Goal: Information Seeking & Learning: Learn about a topic

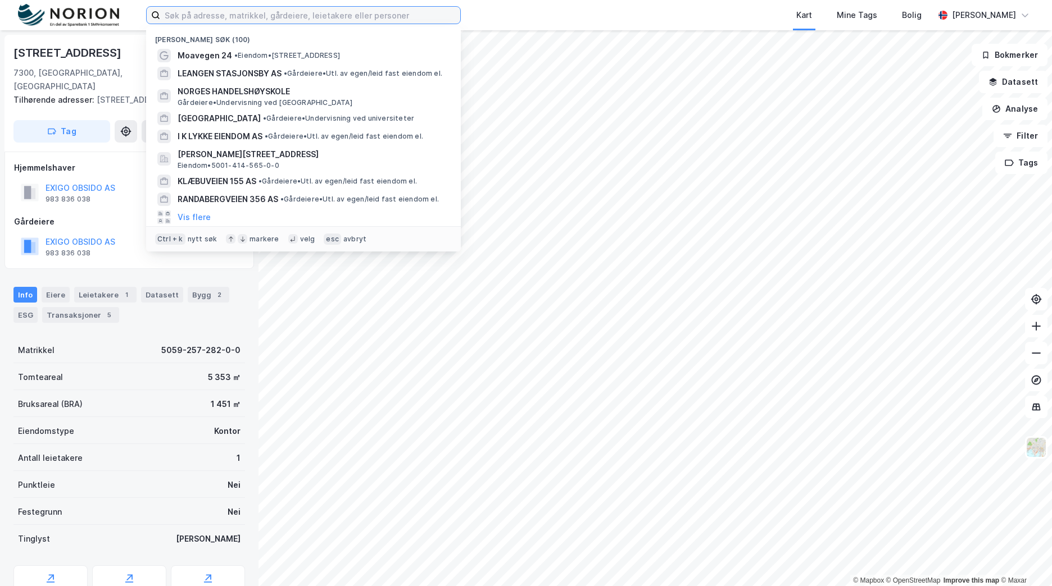
click at [233, 9] on input at bounding box center [310, 15] width 300 height 17
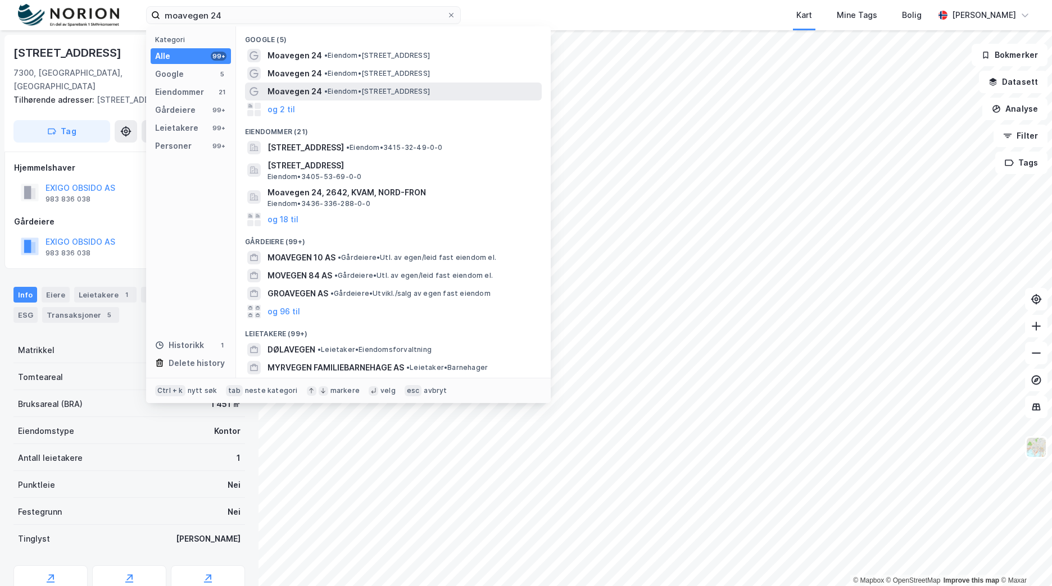
click at [307, 87] on span "Moavegen 24" at bounding box center [294, 91] width 54 height 13
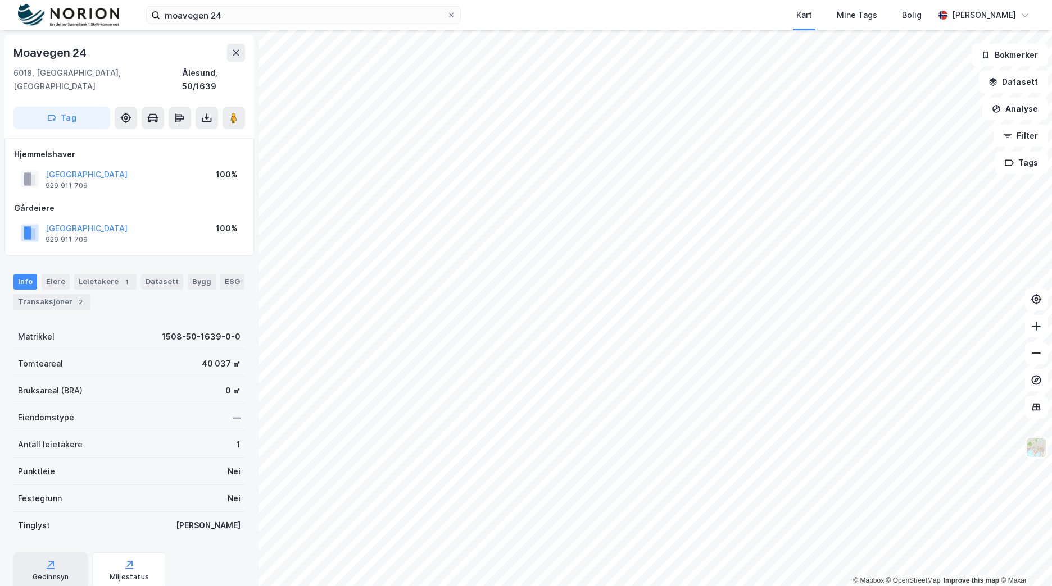
click at [50, 559] on icon at bounding box center [50, 564] width 11 height 11
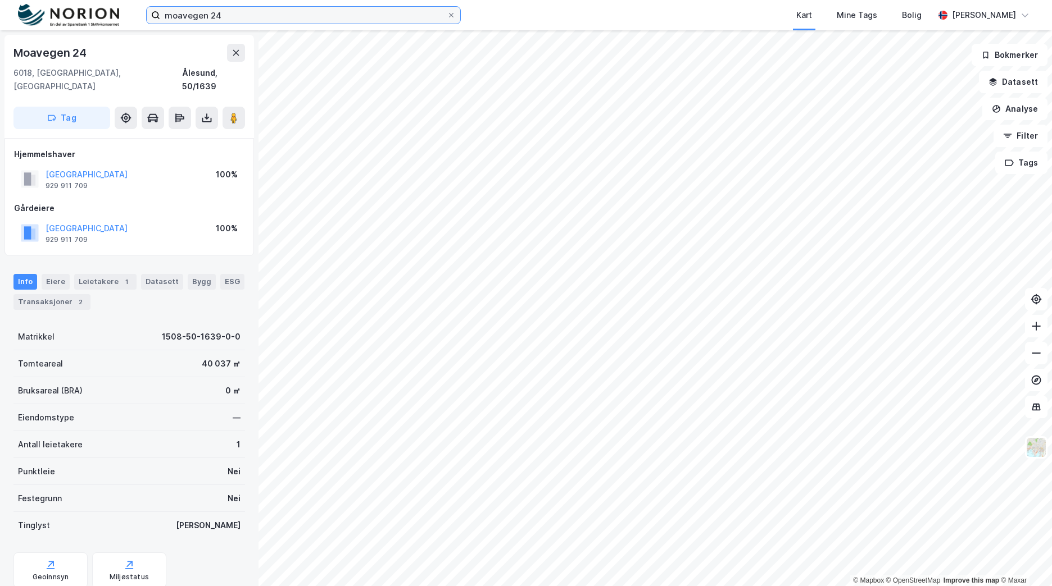
click at [125, 16] on div "moavegen 24 Kart Mine Tags Bolig [PERSON_NAME]" at bounding box center [526, 15] width 1052 height 30
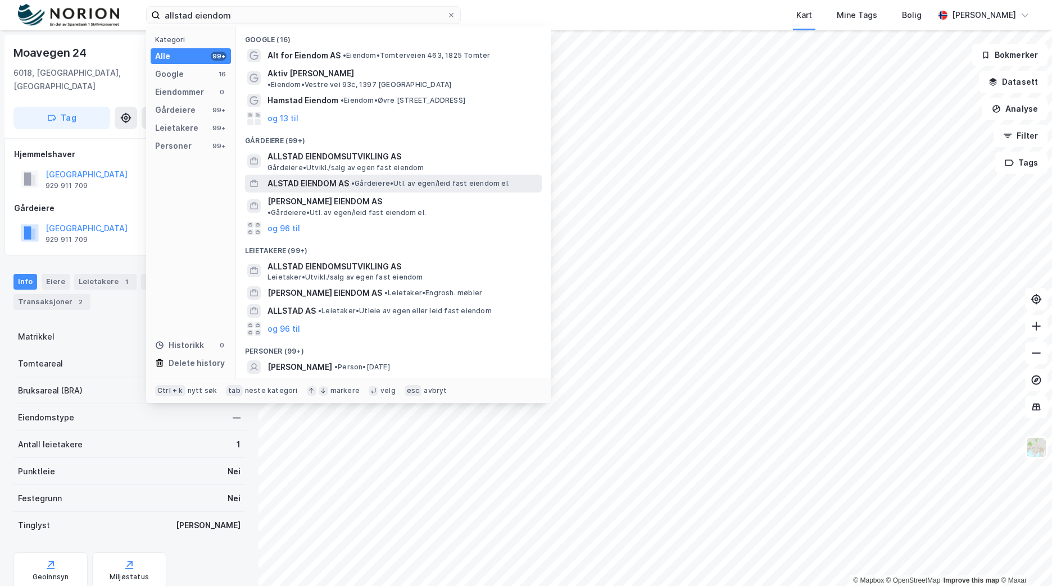
click at [438, 183] on div "ALSTAD EIENDOM AS • Gårdeiere • Utl. av egen/leid fast eiendom el." at bounding box center [393, 184] width 297 height 18
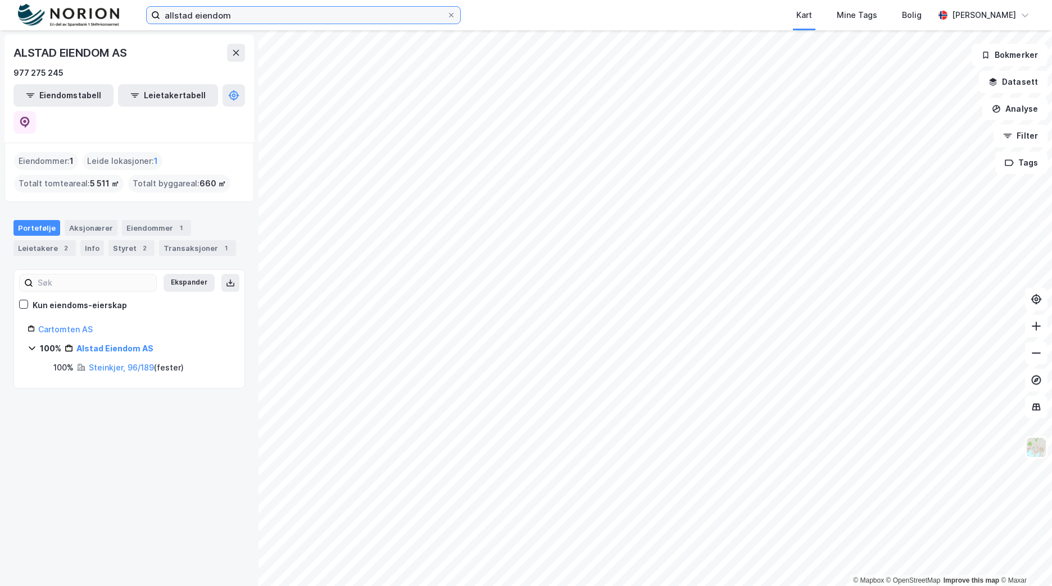
click at [172, 14] on input "allstad eiendom" at bounding box center [303, 15] width 286 height 17
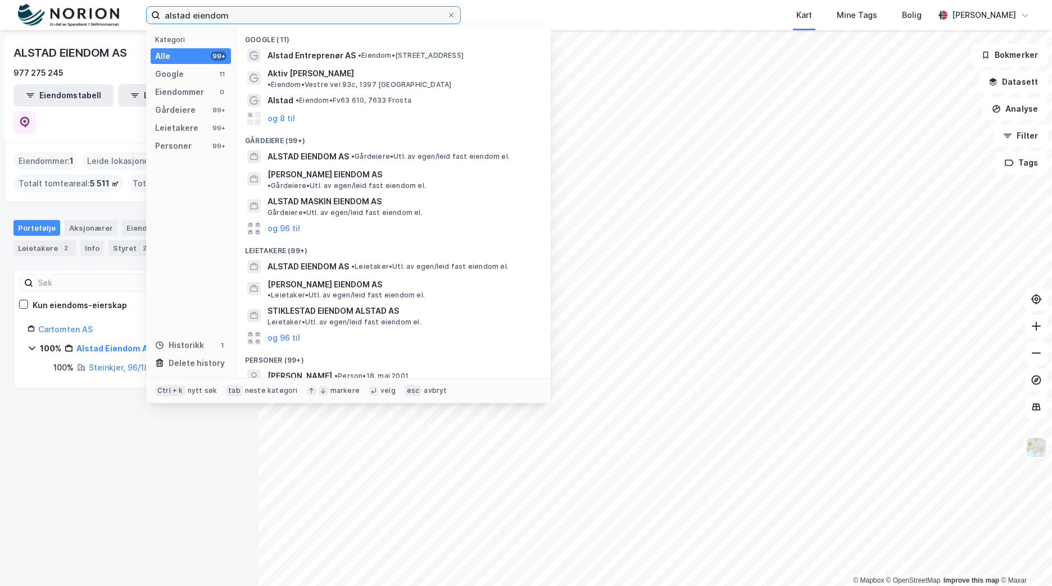
drag, startPoint x: 246, startPoint y: 17, endPoint x: -2, endPoint y: -16, distance: 250.4
click at [0, 0] on html "alstad eiendom Kategori Alle 99+ Google 11 Eiendommer 0 Gårdeiere 99+ Leietaker…" at bounding box center [526, 293] width 1052 height 586
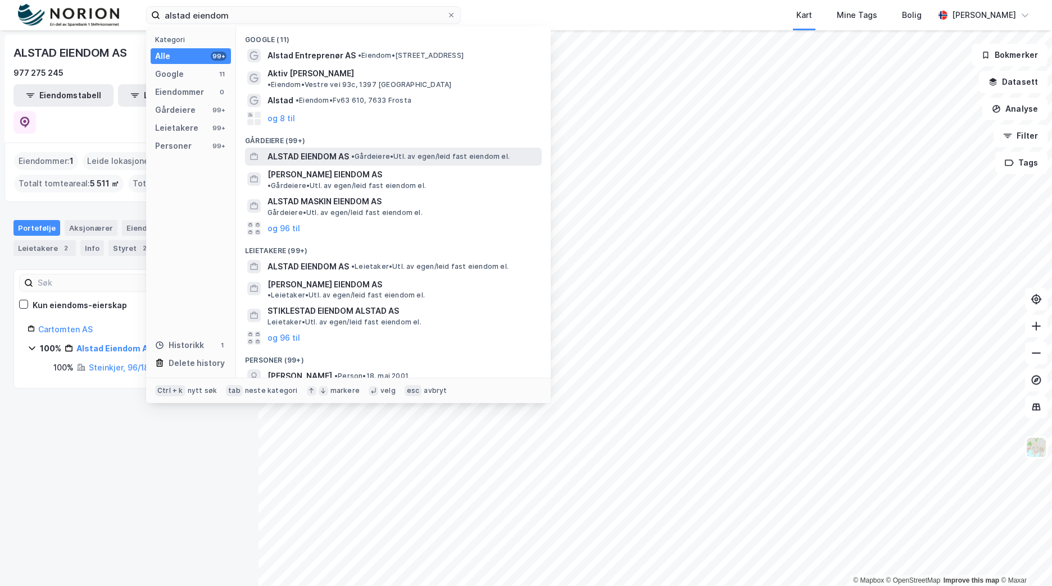
click at [368, 152] on span "• Gårdeiere • Utl. av egen/leid fast eiendom el." at bounding box center [430, 156] width 158 height 9
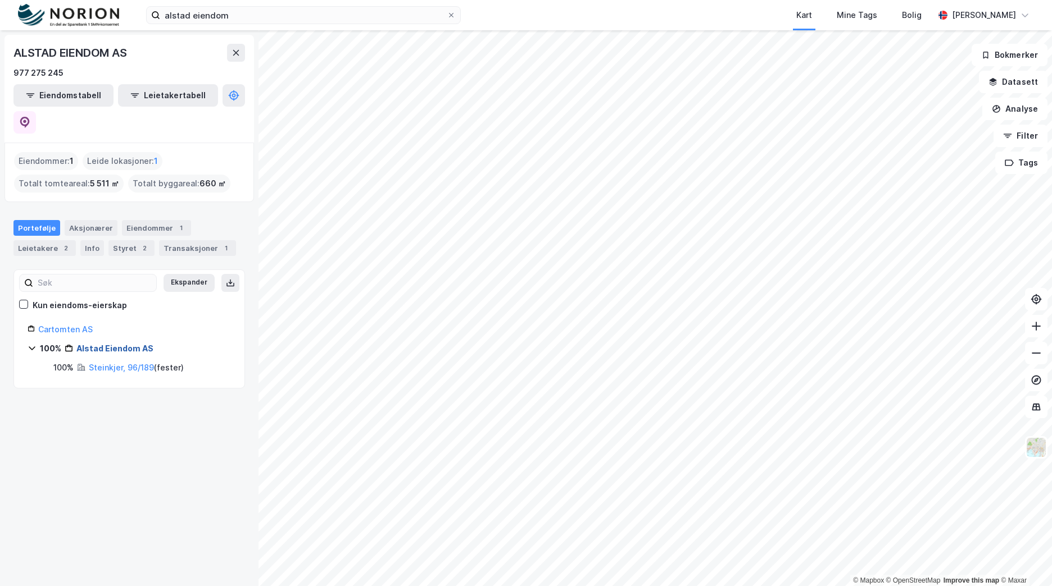
click at [138, 344] on link "Alstad Eiendom AS" at bounding box center [114, 349] width 77 height 10
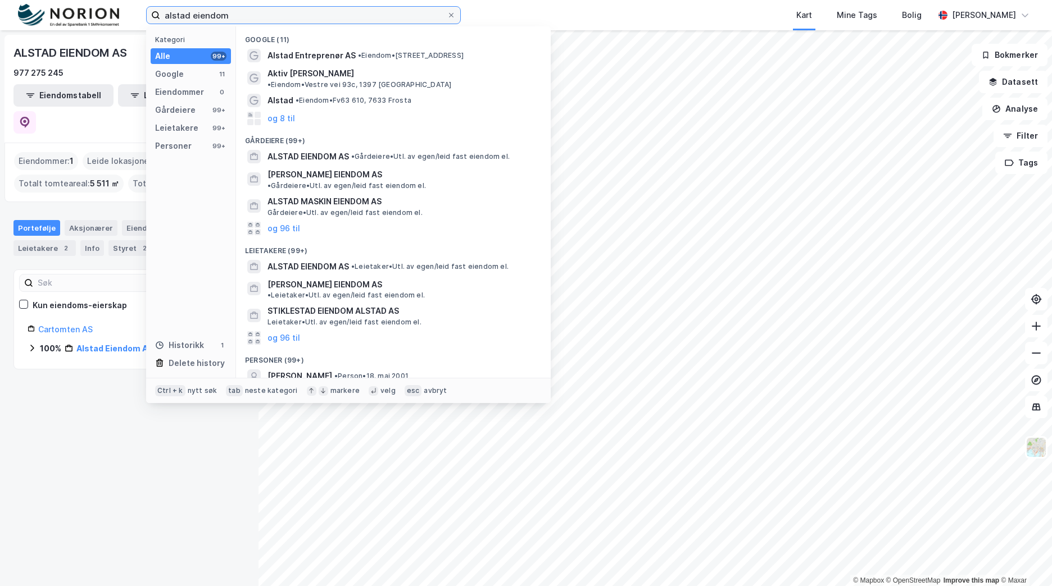
click at [172, 17] on input "alstad eiendom" at bounding box center [303, 15] width 286 height 17
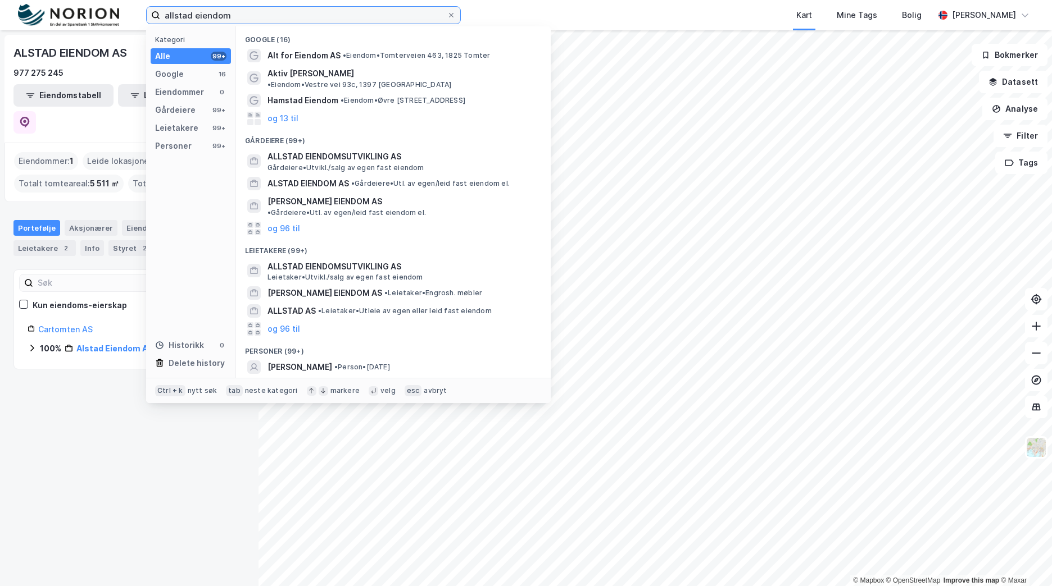
drag, startPoint x: 131, startPoint y: 19, endPoint x: 102, endPoint y: 19, distance: 28.6
click at [103, 19] on div "allstad eiendom Kategori Alle 99+ Google 16 Eiendommer 0 Gårdeiere 99+ Leietake…" at bounding box center [526, 15] width 1052 height 30
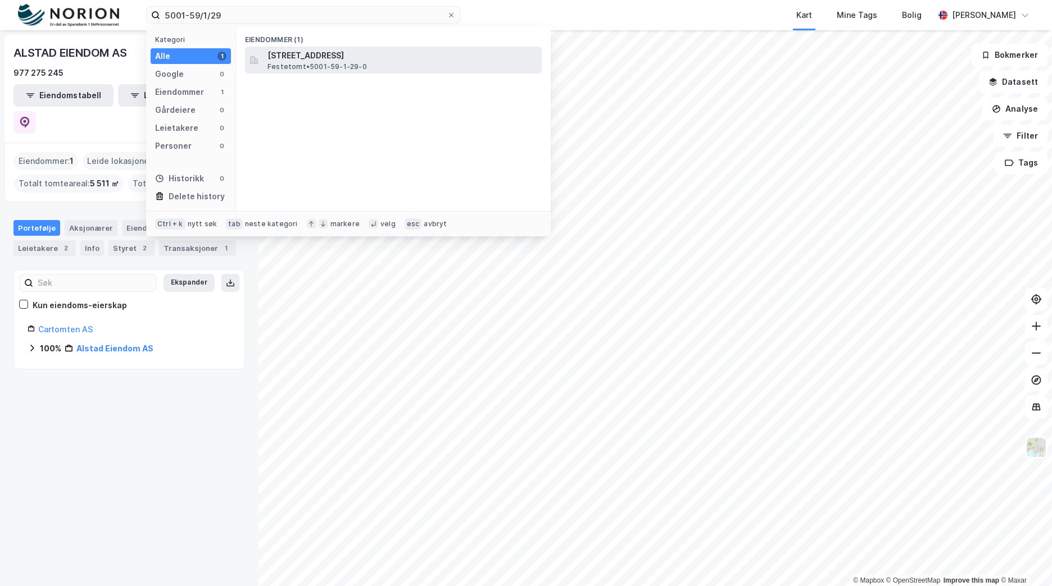
click at [405, 66] on div "[STREET_ADDRESS] Festetomt • 5001-59-1-29-0" at bounding box center [403, 60] width 272 height 22
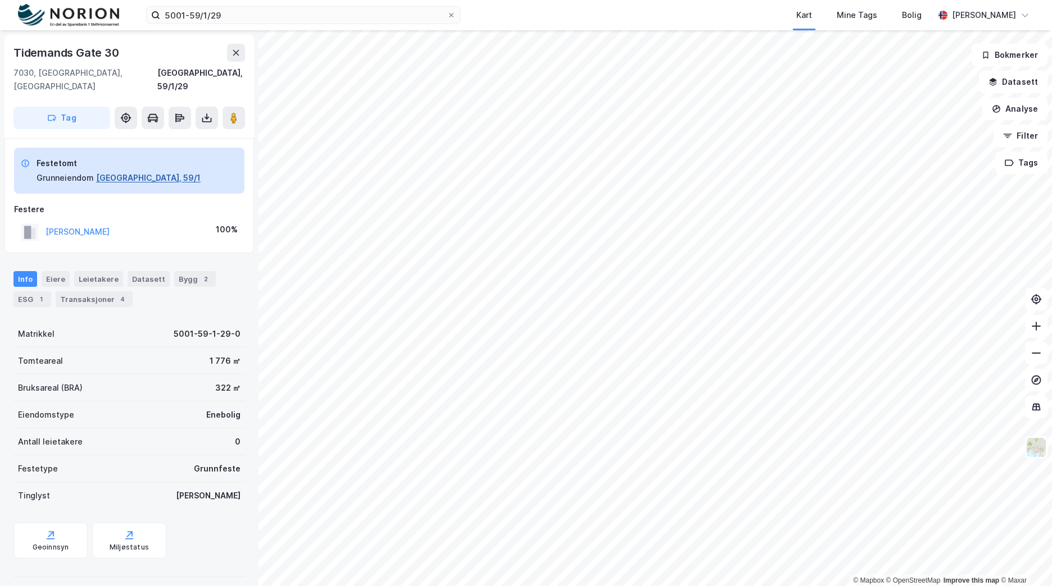
click at [136, 171] on button "[GEOGRAPHIC_DATA], 59/1" at bounding box center [148, 177] width 104 height 13
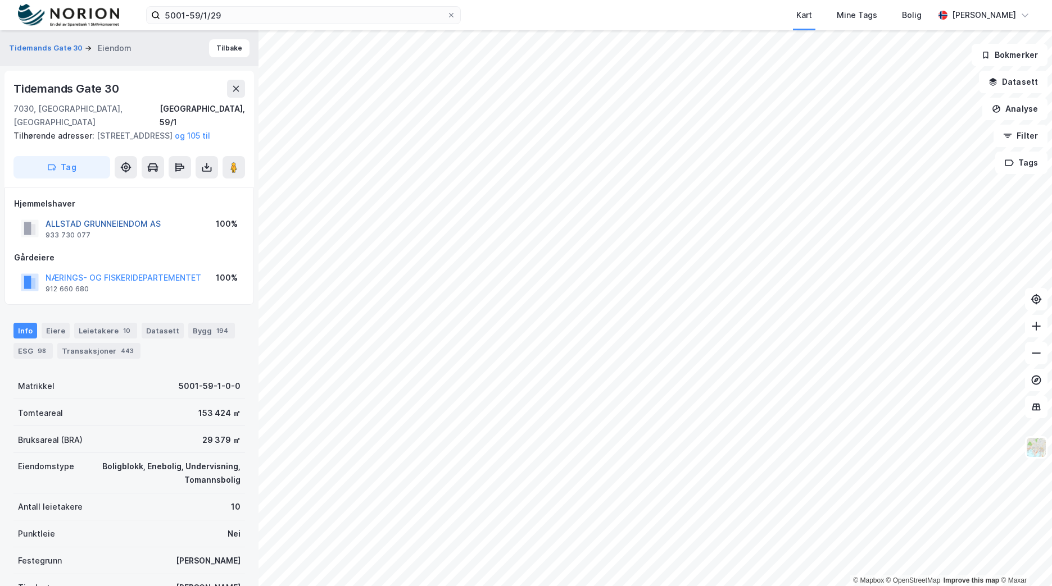
click at [0, 0] on button "ALLSTAD GRUNNEIENDOM AS" at bounding box center [0, 0] width 0 height 0
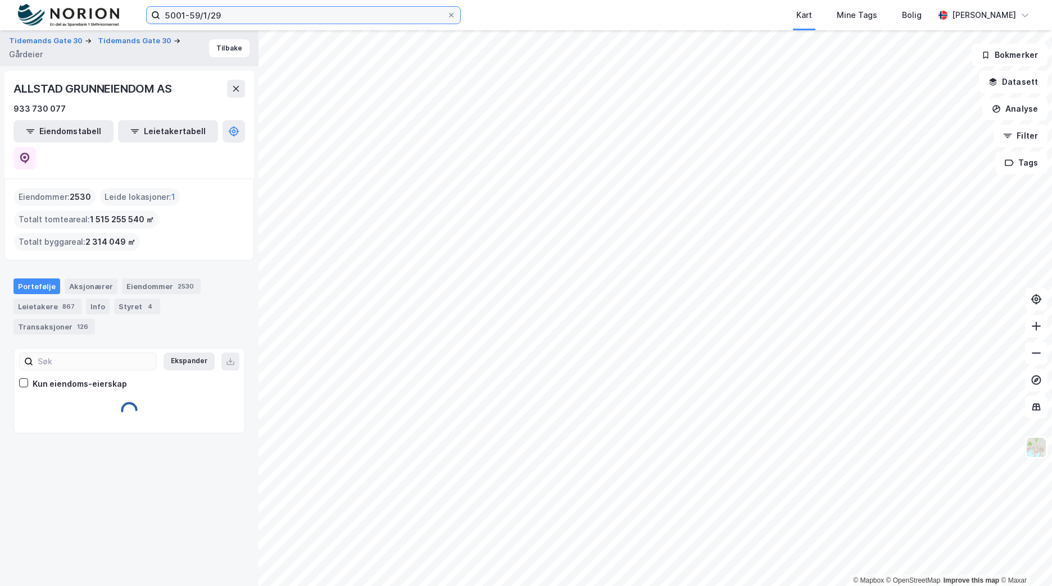
click at [244, 14] on input "5001-59/1/29" at bounding box center [303, 15] width 286 height 17
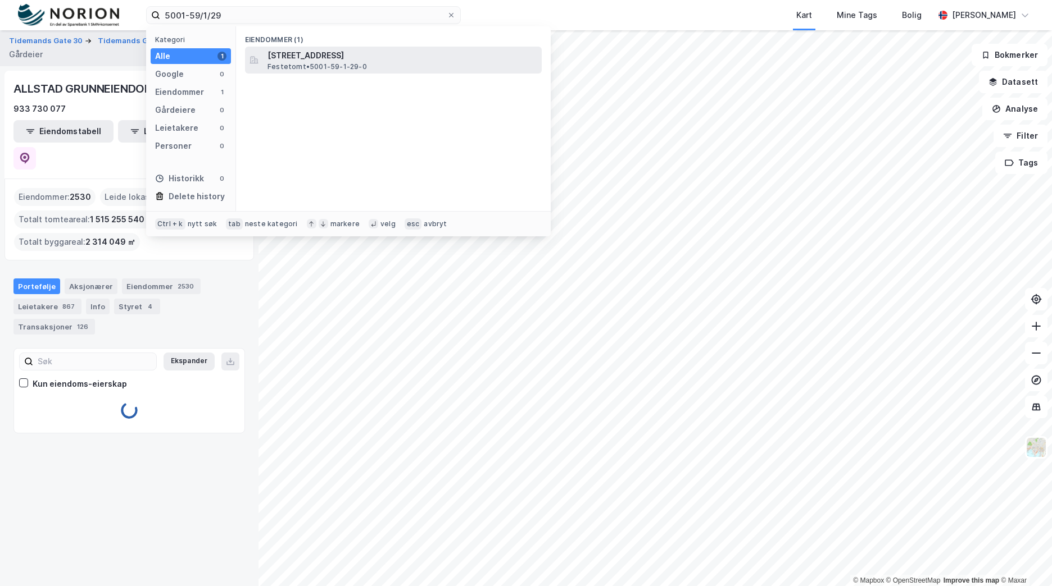
click at [297, 53] on span "[STREET_ADDRESS]" at bounding box center [402, 55] width 270 height 13
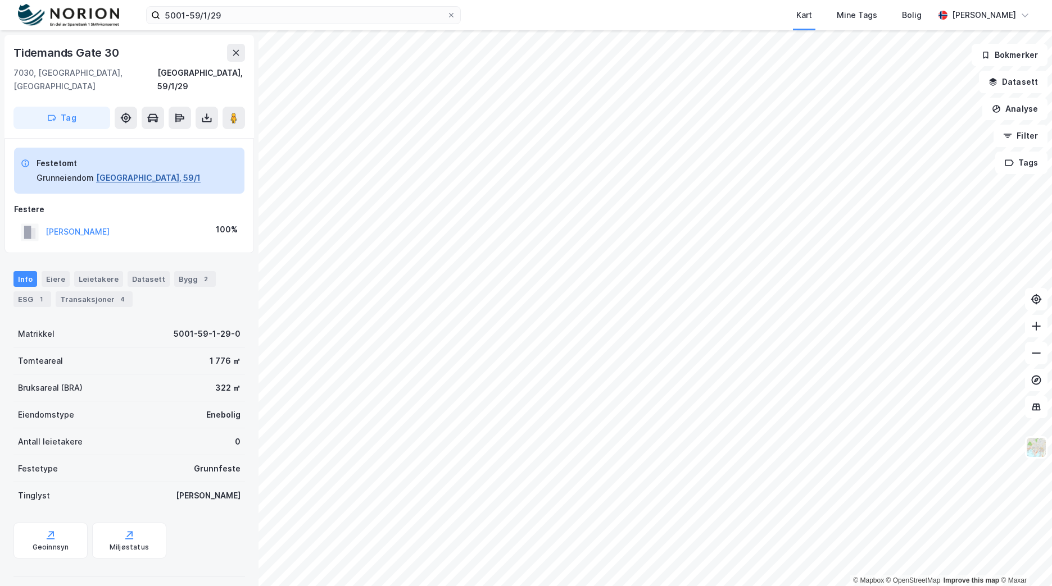
click at [135, 171] on button "[GEOGRAPHIC_DATA], 59/1" at bounding box center [148, 177] width 104 height 13
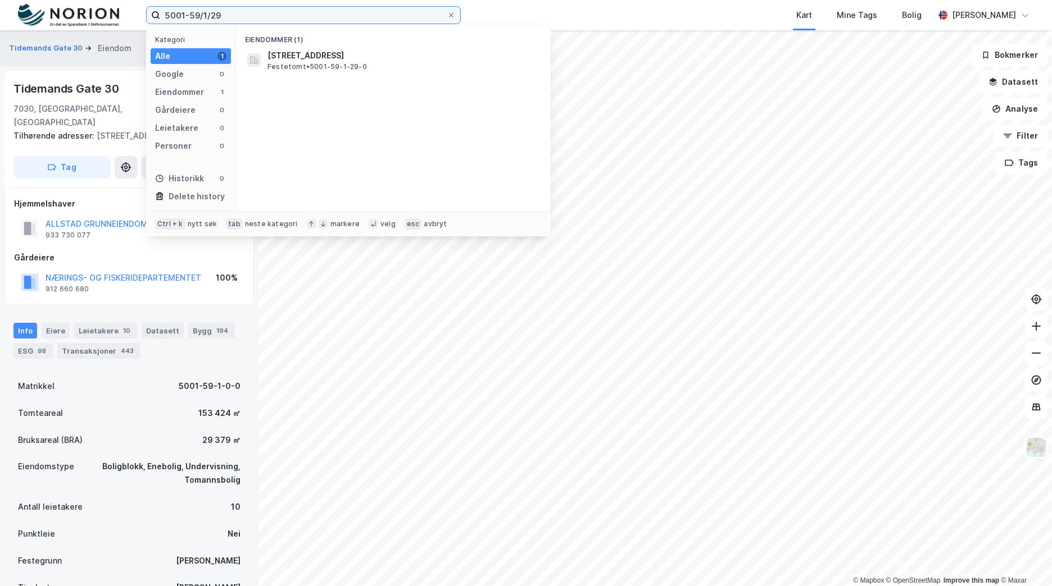
drag, startPoint x: 247, startPoint y: 10, endPoint x: 227, endPoint y: 11, distance: 19.7
click at [243, 11] on input "5001-59/1/29" at bounding box center [303, 15] width 286 height 17
drag, startPoint x: 227, startPoint y: 11, endPoint x: 143, endPoint y: 16, distance: 84.4
click at [143, 16] on div "5001-59/1/29 Kategori Alle 1 Google 0 Eiendommer 1 Gårdeiere 0 Leietakere 0 Per…" at bounding box center [526, 15] width 1052 height 30
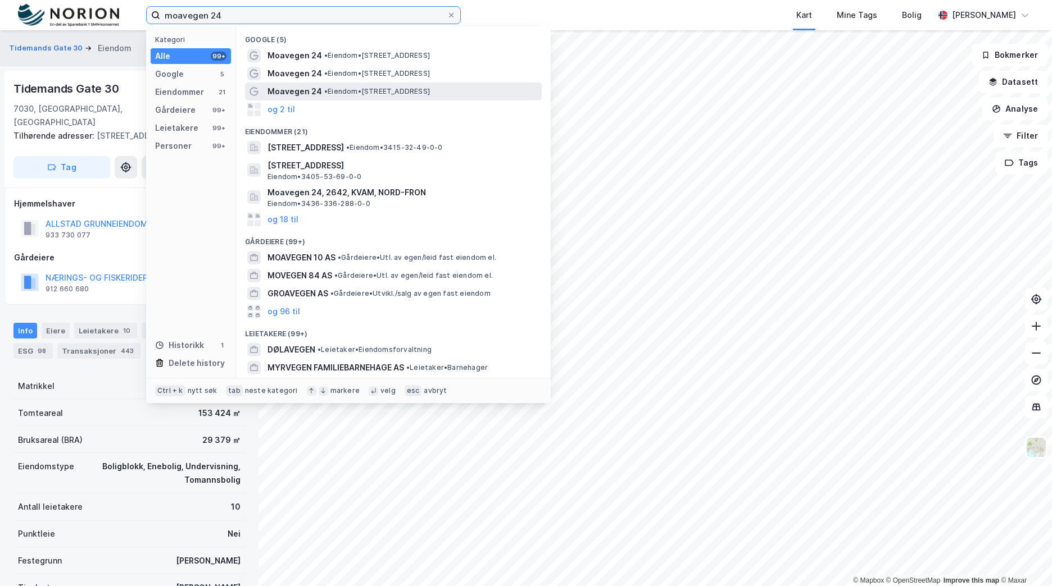
type input "moavegen 24"
click at [335, 89] on span "• Eiendom • [STREET_ADDRESS]" at bounding box center [377, 91] width 106 height 9
